Goal: Task Accomplishment & Management: Complete application form

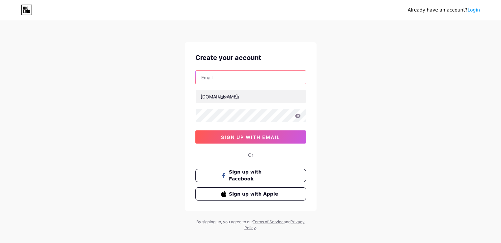
click at [230, 79] on input "text" at bounding box center [251, 77] width 110 height 13
type input "[EMAIL_ADDRESS][DOMAIN_NAME]"
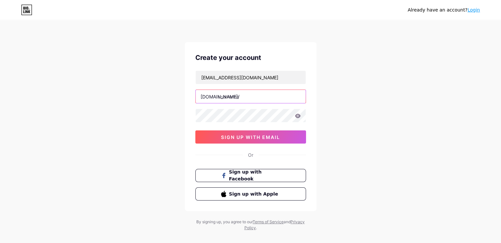
click at [235, 93] on input "text" at bounding box center [251, 96] width 110 height 13
click at [242, 99] on input "text" at bounding box center [251, 96] width 110 height 13
paste input "cheapcarfax"
type input "cheap carfax"
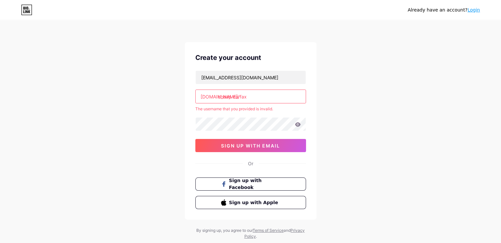
click at [256, 97] on input "cheap carfax" at bounding box center [251, 96] width 110 height 13
click at [256, 98] on input "text" at bounding box center [251, 96] width 110 height 13
paste input "cheapcarfax"
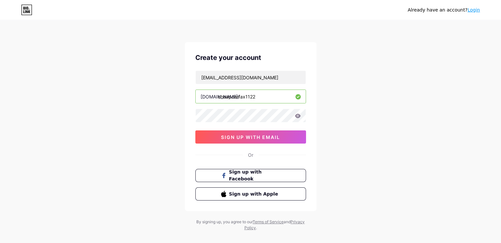
type input "cheapcarfax1122"
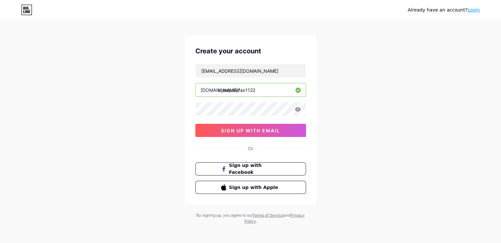
scroll to position [9, 0]
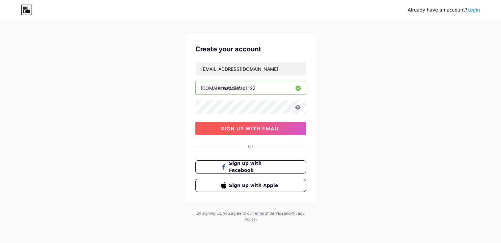
click at [243, 129] on span "sign up with email" at bounding box center [250, 129] width 59 height 6
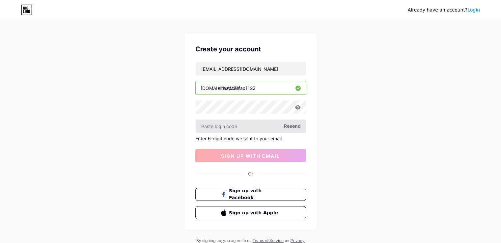
click at [224, 126] on input "text" at bounding box center [251, 126] width 110 height 13
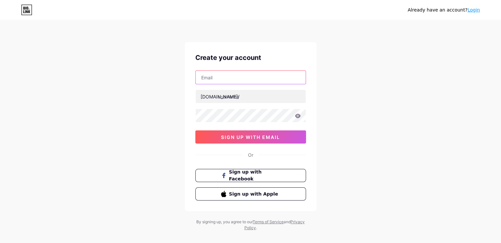
click at [226, 73] on input "text" at bounding box center [251, 77] width 110 height 13
type input "[EMAIL_ADDRESS][DOMAIN_NAME]"
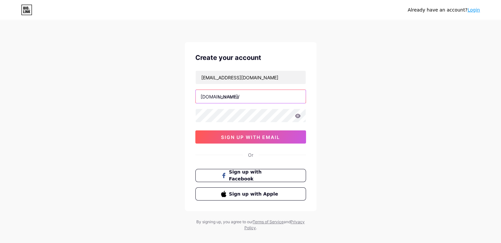
click at [232, 98] on input "text" at bounding box center [251, 96] width 110 height 13
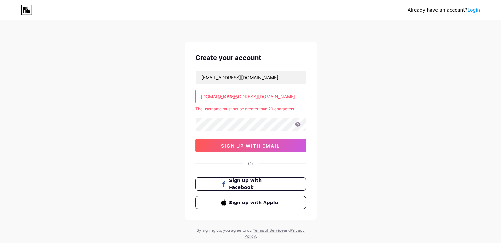
drag, startPoint x: 252, startPoint y: 96, endPoint x: 294, endPoint y: 96, distance: 41.8
click at [294, 96] on input "[EMAIL_ADDRESS][DOMAIN_NAME]" at bounding box center [251, 96] width 110 height 13
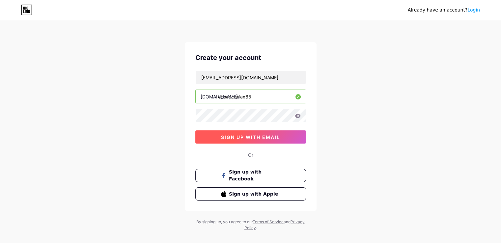
type input "cheapcarfax65"
click at [248, 136] on span "sign up with email" at bounding box center [250, 137] width 59 height 6
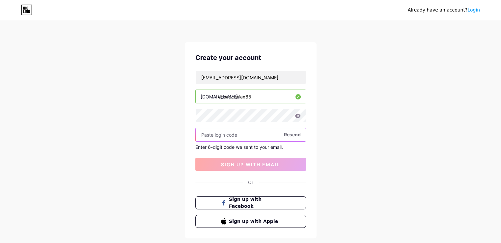
paste input "657026"
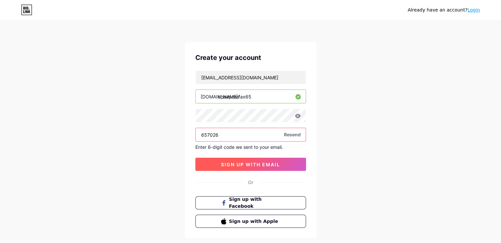
type input "657026"
click at [247, 164] on span "sign up with email" at bounding box center [250, 165] width 59 height 6
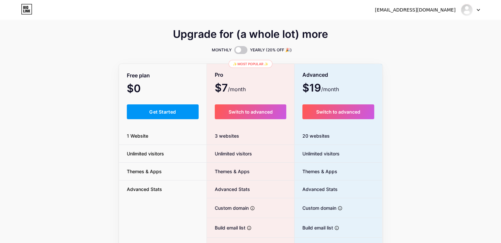
click at [162, 100] on div "Free plan $0 /month Get Started 1 Website Unlimited visitors Themes & Apps Adva…" at bounding box center [163, 181] width 88 height 233
click at [162, 110] on span "Get Started" at bounding box center [162, 112] width 27 height 6
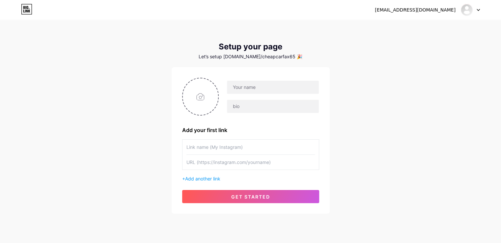
click at [222, 144] on input "text" at bounding box center [250, 147] width 128 height 15
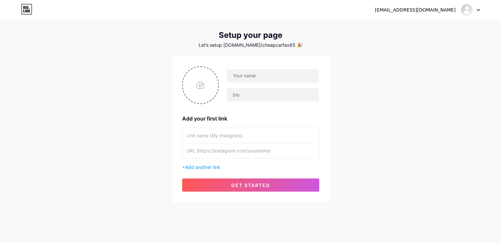
scroll to position [18, 0]
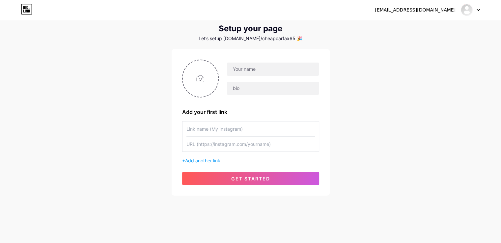
click at [216, 145] on input "text" at bounding box center [250, 144] width 128 height 15
click at [245, 145] on input "text" at bounding box center [250, 144] width 128 height 15
paste input "[URL][DOMAIN_NAME]"
type input "[URL][DOMAIN_NAME]"
click at [243, 134] on input "text" at bounding box center [250, 129] width 128 height 15
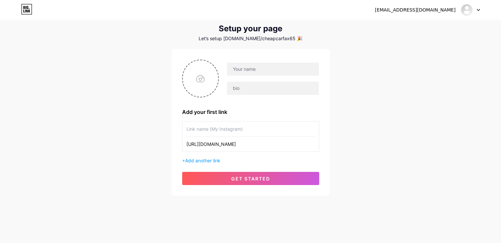
click at [234, 132] on input "text" at bounding box center [250, 129] width 128 height 15
paste input "Cheap Carfax"
type input "Cheap Carfax"
click at [210, 160] on span "Add another link" at bounding box center [202, 161] width 35 height 6
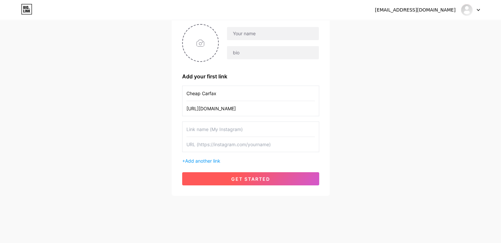
click at [242, 176] on span "get started" at bounding box center [250, 179] width 39 height 6
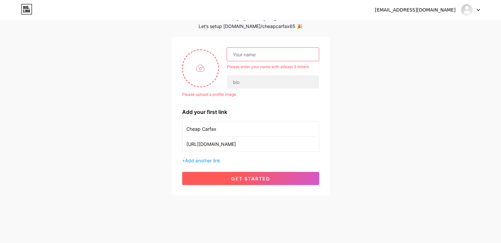
scroll to position [30, 0]
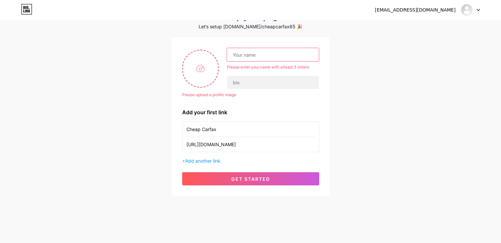
click at [251, 54] on input "text" at bounding box center [273, 54] width 92 height 13
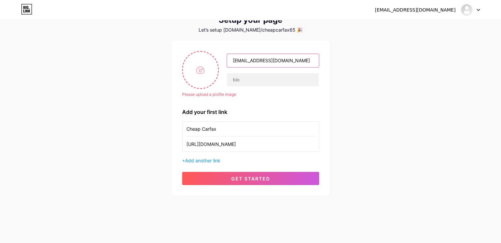
scroll to position [26, 0]
drag, startPoint x: 298, startPoint y: 58, endPoint x: 267, endPoint y: 61, distance: 30.8
click at [267, 61] on input "[EMAIL_ADDRESS][DOMAIN_NAME]" at bounding box center [273, 60] width 92 height 13
type input "cheapcarfax65"
click at [244, 77] on input "text" at bounding box center [273, 79] width 92 height 13
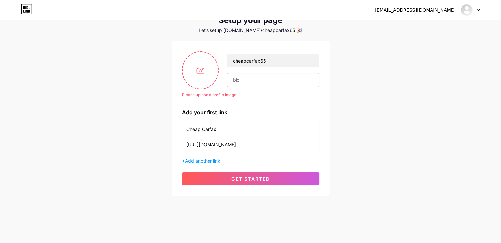
click at [253, 81] on input "text" at bounding box center [273, 79] width 92 height 13
paste input "That's where [PERSON_NAME] comes in. But let’s face it: Carfax reports can be p…"
type input "That's where [PERSON_NAME] comes in. But let’s face it: Carfax reports can be p…"
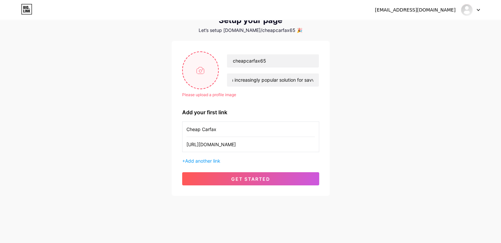
click at [205, 71] on input "file" at bounding box center [201, 70] width 36 height 37
type input "C:\fakepath\20241227_000549.jpg"
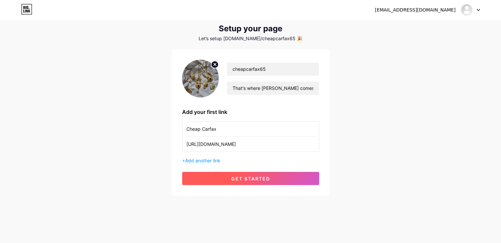
click at [249, 176] on span "get started" at bounding box center [250, 179] width 39 height 6
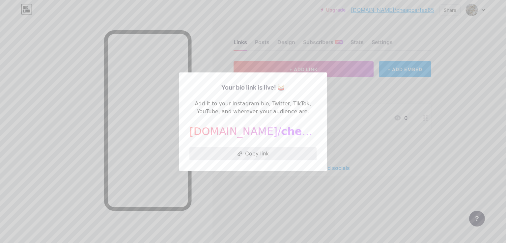
click at [258, 153] on button "Copy link" at bounding box center [252, 153] width 127 height 13
